Goal: Task Accomplishment & Management: Use online tool/utility

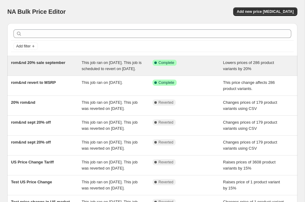
click at [56, 64] on span "rom&nd 20% sale september" at bounding box center [38, 62] width 54 height 5
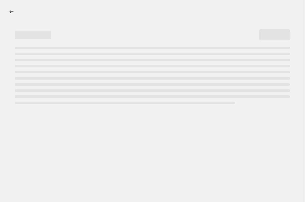
select select "percentage"
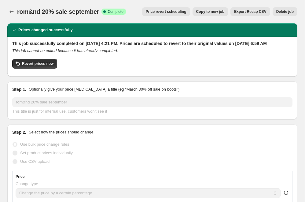
select select "vendor"
click at [47, 66] on span "Revert prices now" at bounding box center [37, 63] width 31 height 5
checkbox input "false"
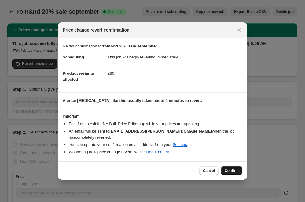
click at [234, 168] on span "Confirm" at bounding box center [232, 170] width 14 height 5
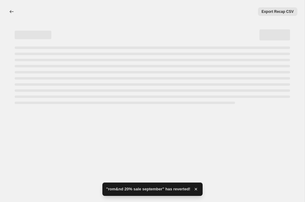
select select "percentage"
select select "vendor"
